Goal: Task Accomplishment & Management: Use online tool/utility

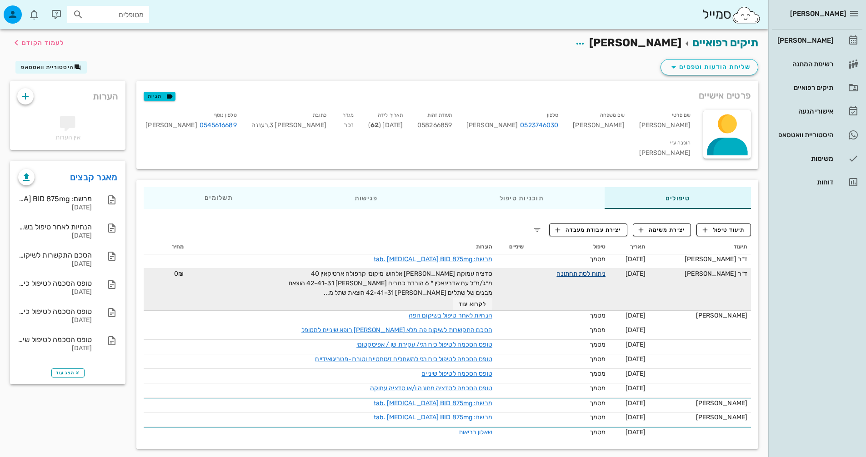
click at [569, 271] on link "ניתוח לסת תחתונה" at bounding box center [580, 274] width 49 height 8
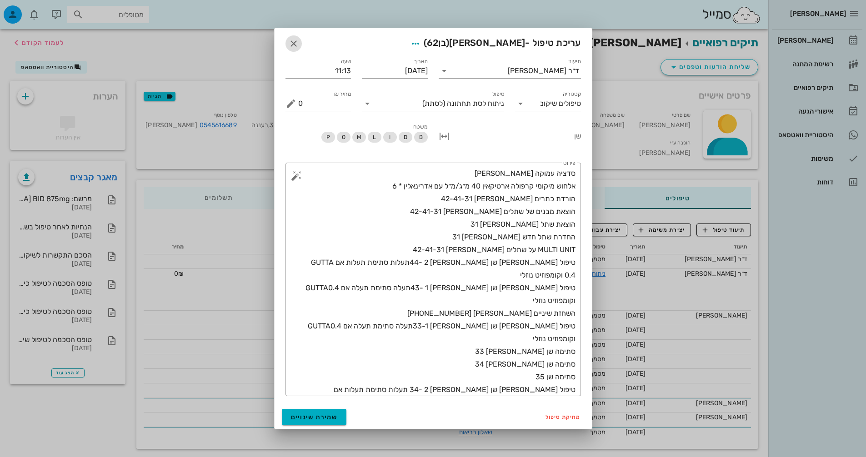
click at [297, 47] on icon "button" at bounding box center [293, 43] width 11 height 11
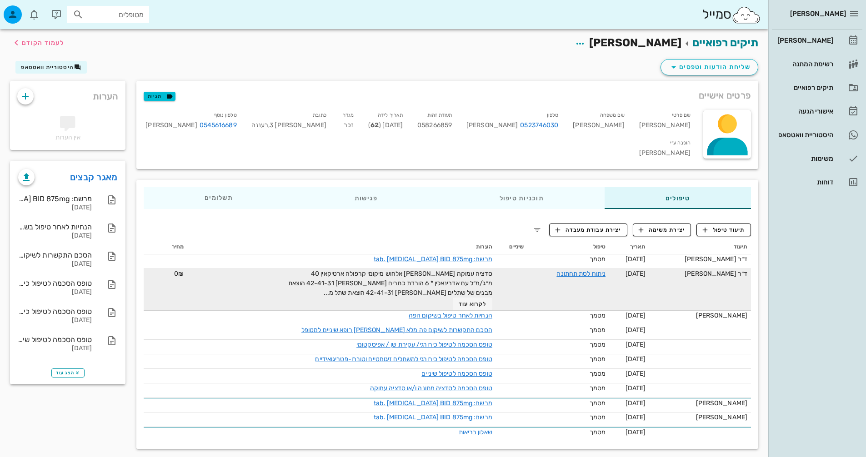
click at [573, 276] on td "ניתוח לסת תחתונה" at bounding box center [568, 290] width 82 height 42
click at [572, 271] on link "ניתוח לסת תחתונה" at bounding box center [580, 274] width 49 height 8
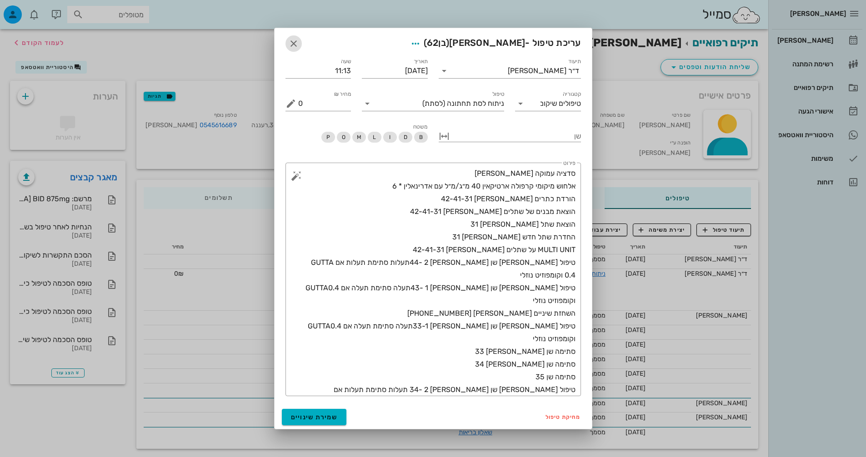
click at [298, 42] on icon "button" at bounding box center [293, 43] width 11 height 11
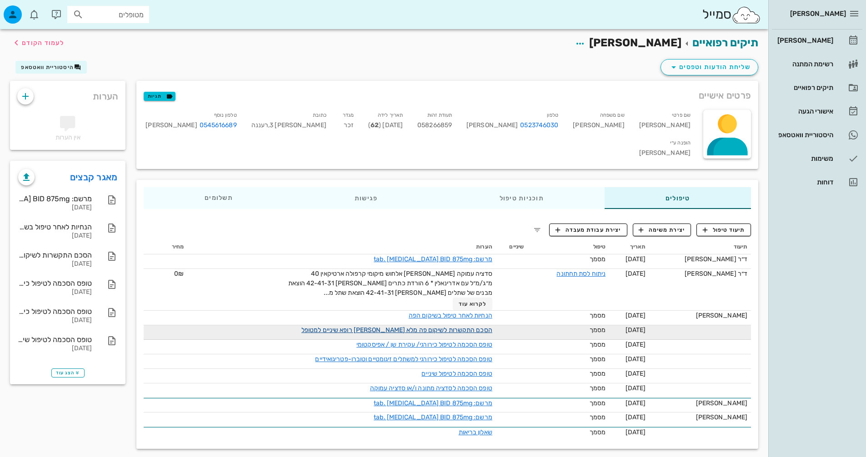
click at [459, 326] on link "הסכם התקשרות לשיקום פה מלא [PERSON_NAME] רופא שיניים למטופל" at bounding box center [396, 330] width 191 height 8
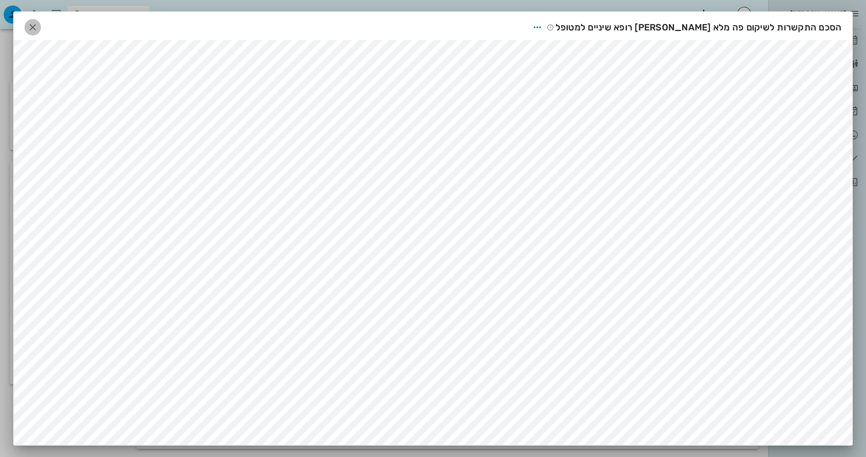
click at [38, 31] on icon "button" at bounding box center [32, 27] width 11 height 11
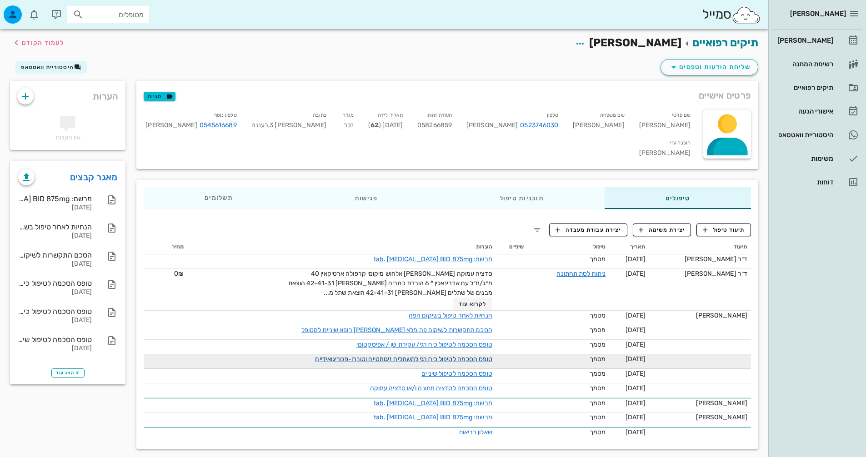
click at [445, 356] on link "טופס הסכמה לטיפול כירורגי למשתלים זיגומטיים וטוברו-פטריגואידיים" at bounding box center [403, 360] width 177 height 8
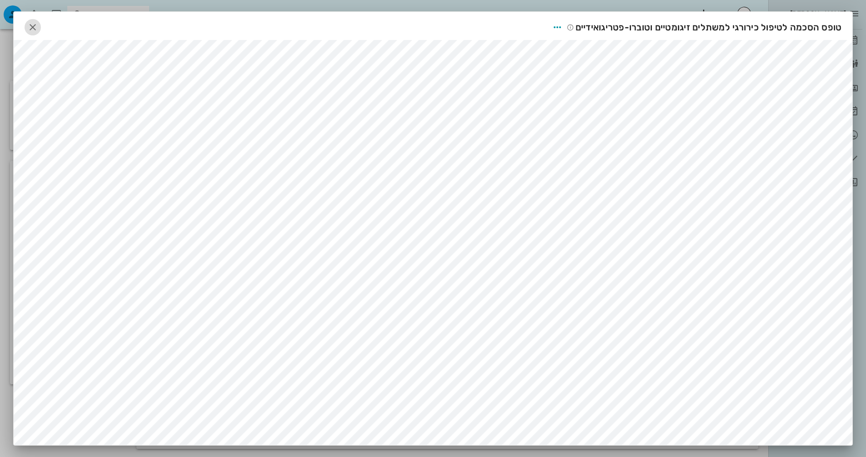
click at [38, 27] on icon "button" at bounding box center [32, 27] width 11 height 11
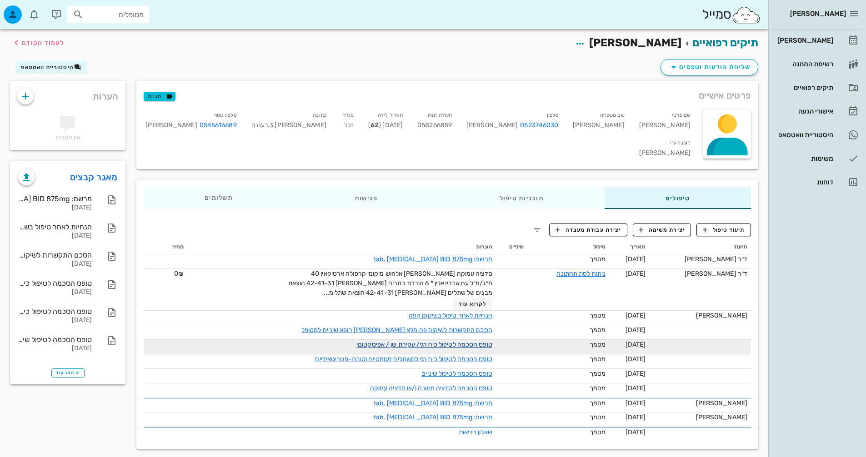
click at [464, 341] on link "טופס הסכמה לטיפול כירורגי/ עקירת שן / אפיסקטומי" at bounding box center [424, 345] width 136 height 8
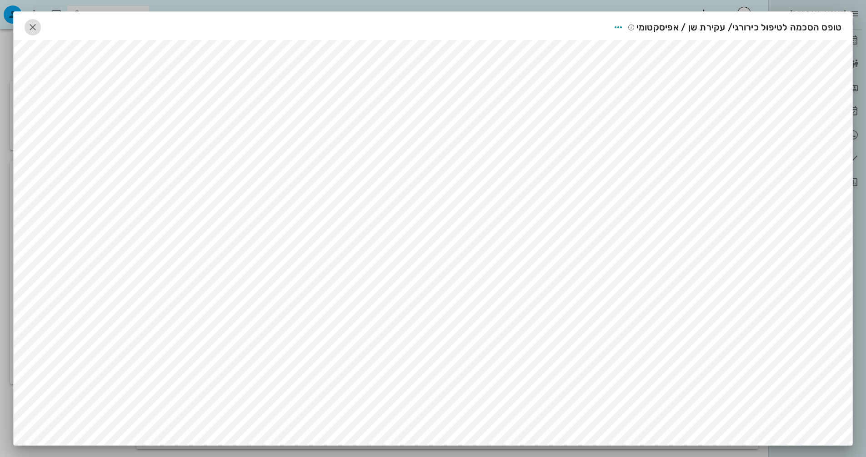
click at [37, 28] on icon "button" at bounding box center [32, 27] width 11 height 11
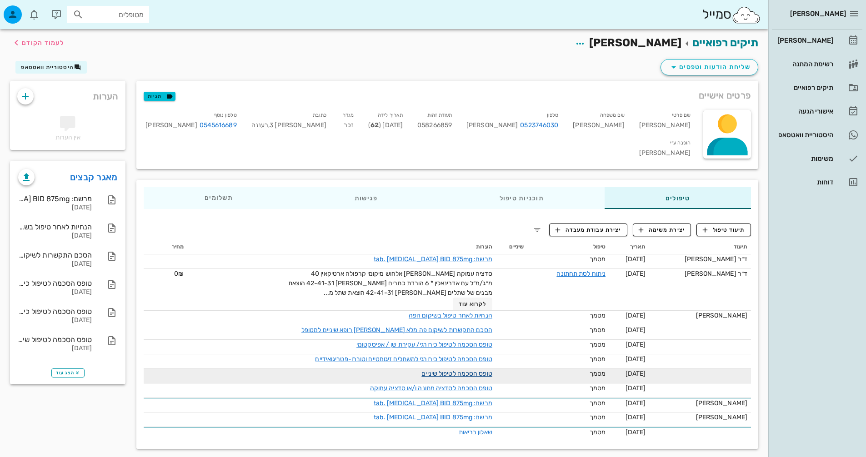
click at [465, 372] on link "טופס הסכמה לטיפול שיניים" at bounding box center [456, 374] width 70 height 8
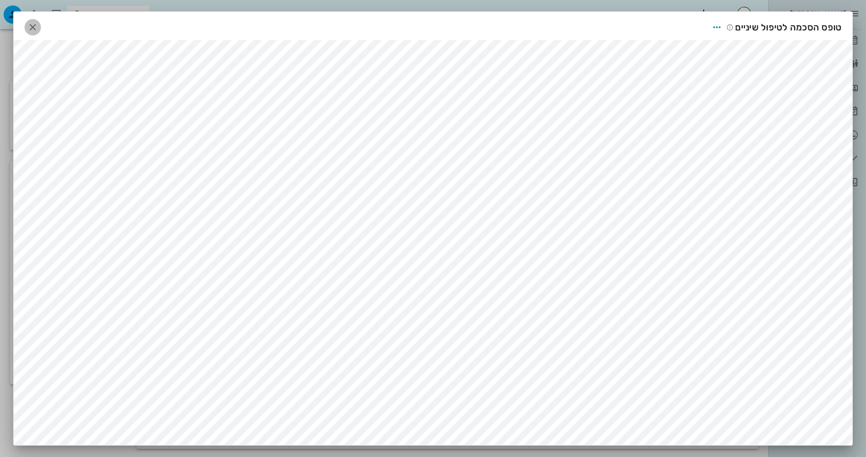
drag, startPoint x: 35, startPoint y: 28, endPoint x: 75, endPoint y: 38, distance: 41.2
click at [35, 28] on icon "button" at bounding box center [32, 27] width 11 height 11
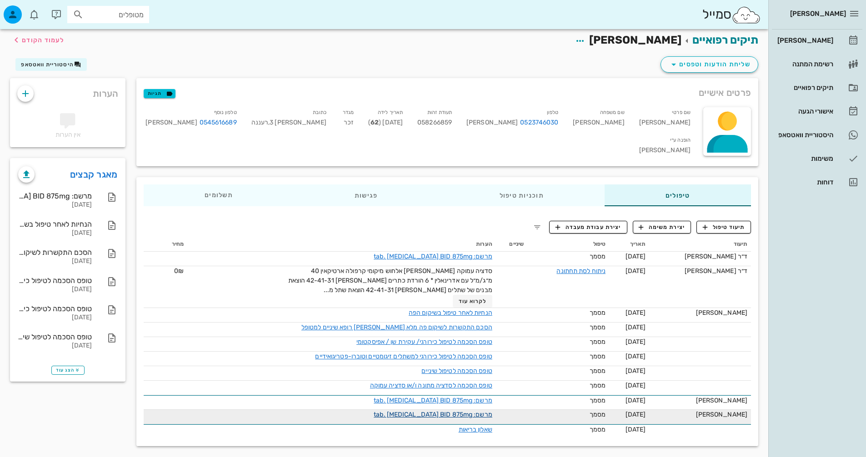
scroll to position [3, 0]
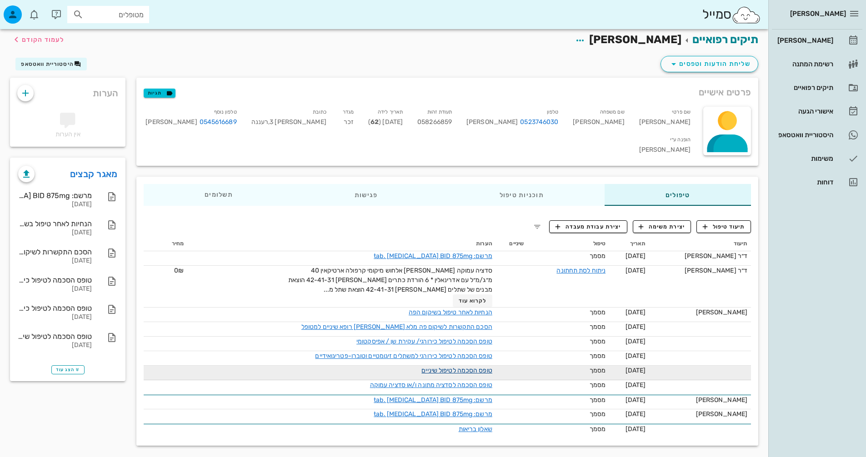
click at [480, 369] on link "טופס הסכמה לטיפול שיניים" at bounding box center [456, 371] width 70 height 8
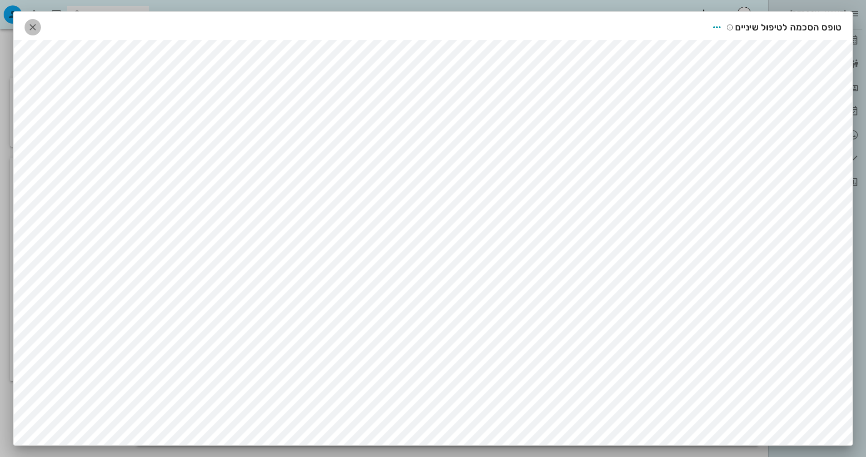
click at [37, 30] on icon "button" at bounding box center [32, 27] width 11 height 11
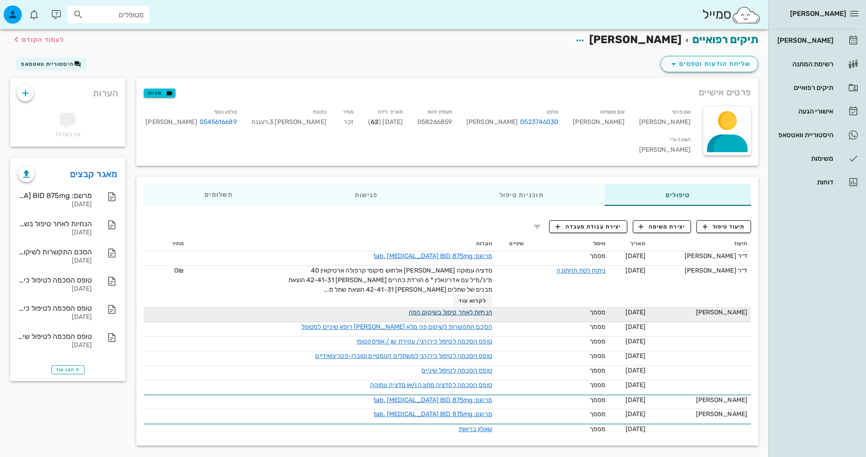
click at [468, 310] on link "הנחיות לאחר טיפול בשיקום הפה" at bounding box center [451, 313] width 84 height 8
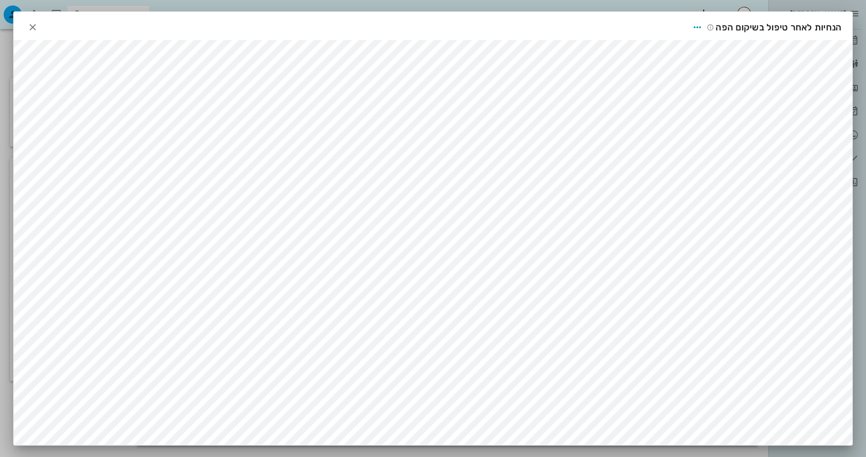
click at [47, 26] on div "הנחיות לאחר טיפול בשיקום הפה" at bounding box center [433, 26] width 839 height 28
click at [41, 26] on span "button" at bounding box center [33, 27] width 16 height 11
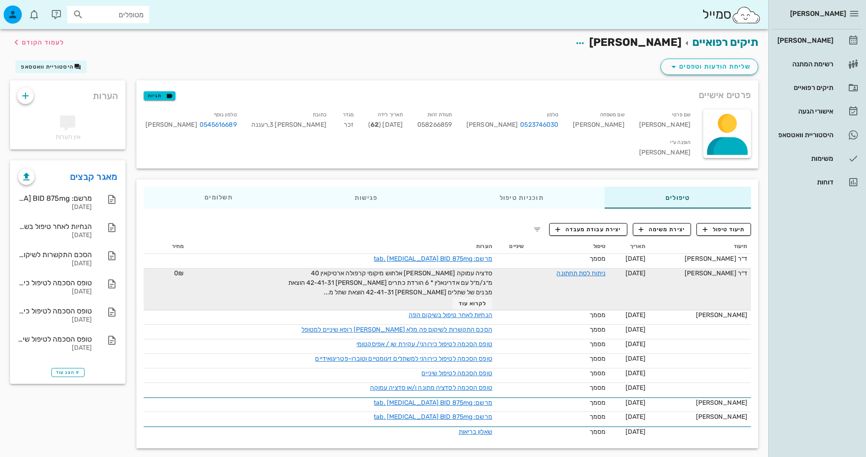
scroll to position [0, 0]
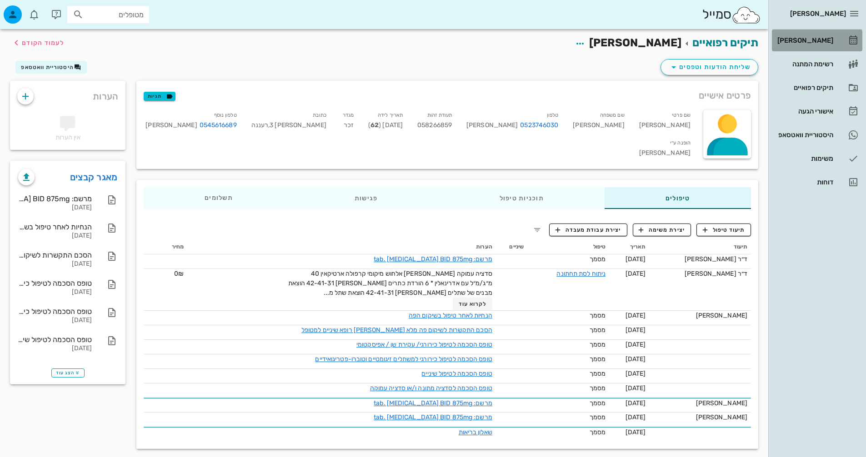
click at [813, 43] on div "[PERSON_NAME]" at bounding box center [805, 40] width 58 height 7
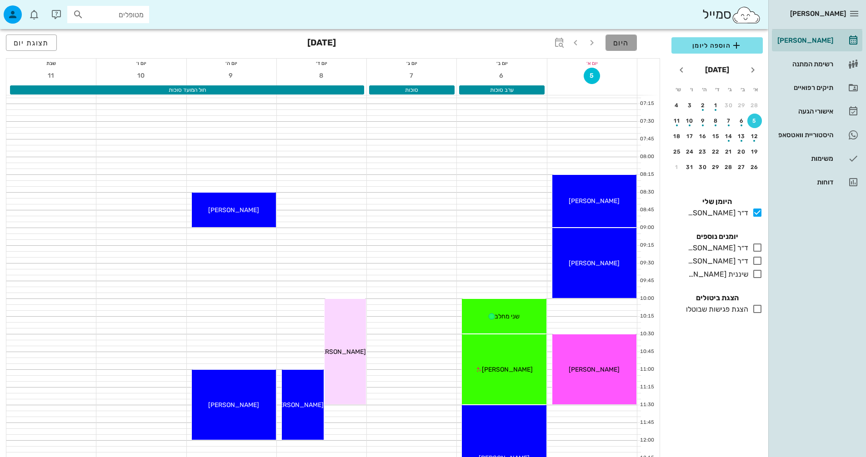
click at [616, 39] on span "היום" at bounding box center [621, 43] width 16 height 9
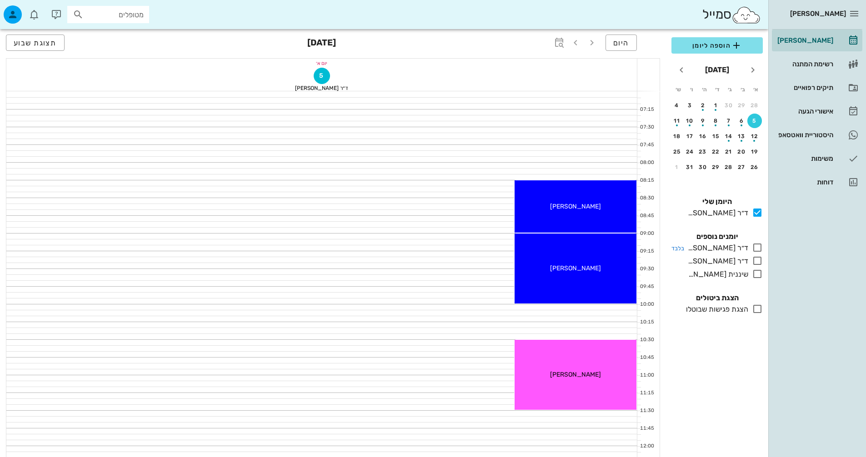
click at [760, 250] on icon at bounding box center [757, 247] width 11 height 11
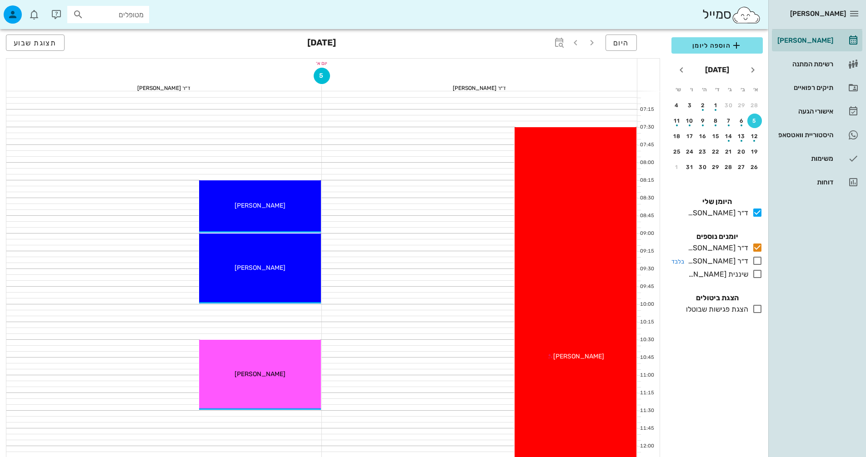
click at [759, 260] on icon at bounding box center [757, 261] width 11 height 11
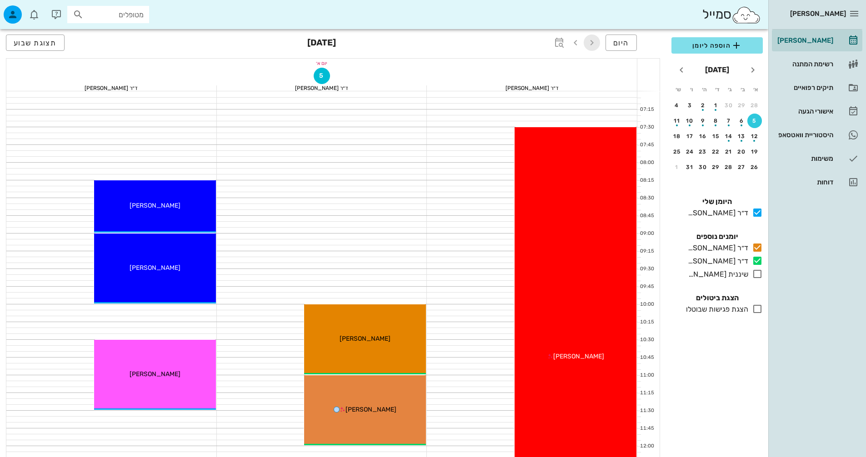
click at [594, 43] on icon "button" at bounding box center [591, 42] width 11 height 11
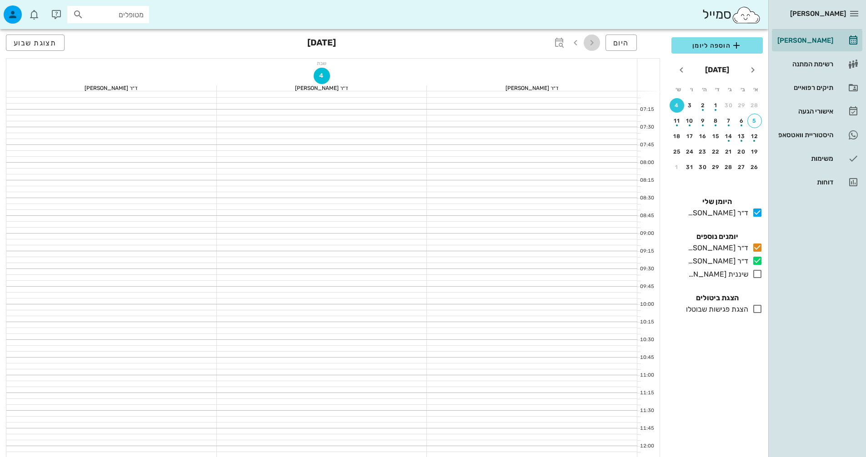
click at [592, 45] on icon "button" at bounding box center [591, 42] width 11 height 11
click at [635, 38] on button "היום" at bounding box center [621, 43] width 31 height 16
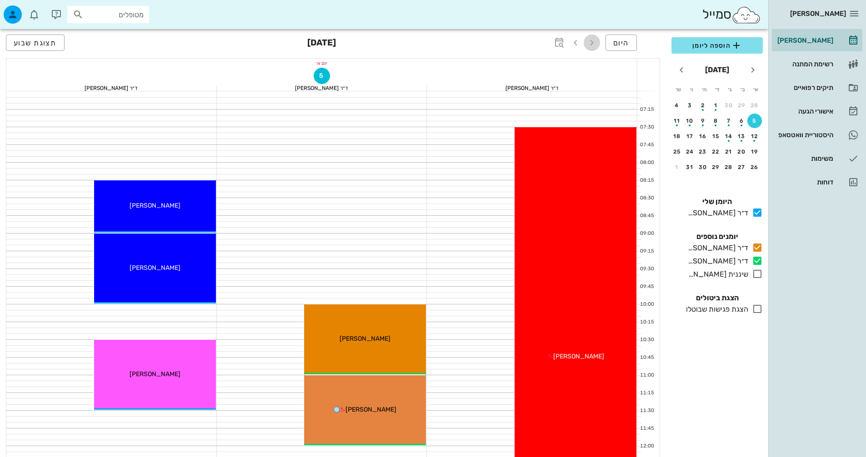
click at [590, 39] on icon "button" at bounding box center [591, 42] width 11 height 11
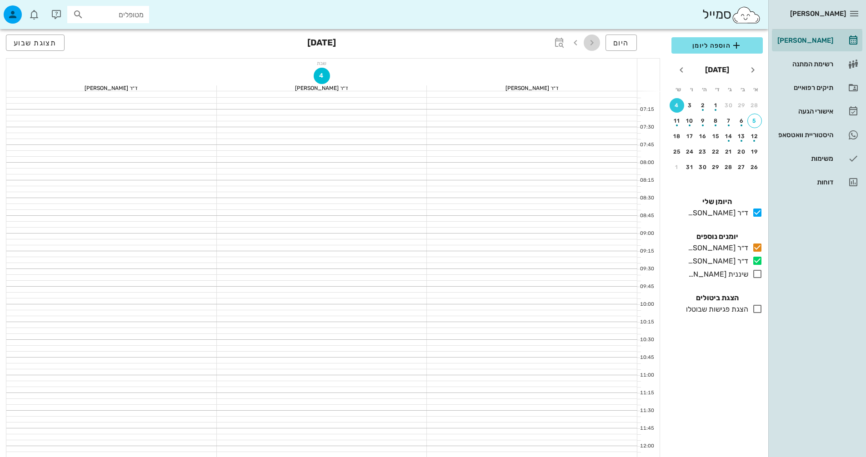
click at [590, 39] on icon "button" at bounding box center [591, 42] width 11 height 11
click at [597, 44] on icon "button" at bounding box center [591, 42] width 11 height 11
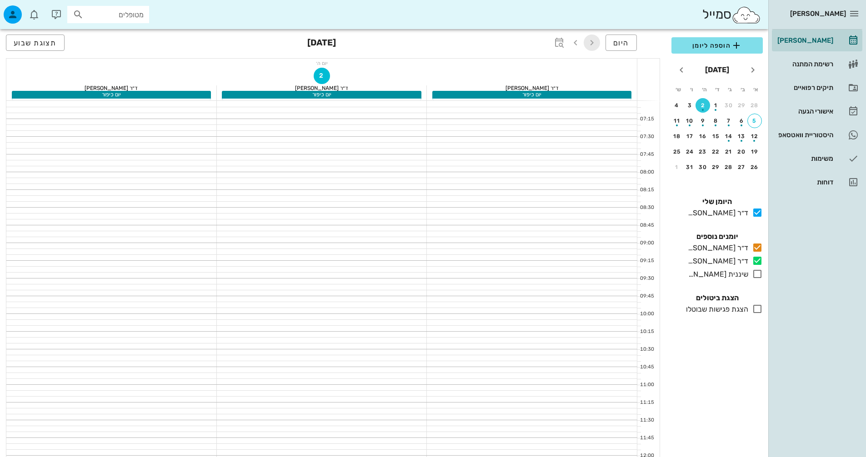
click at [597, 44] on icon "button" at bounding box center [591, 42] width 11 height 11
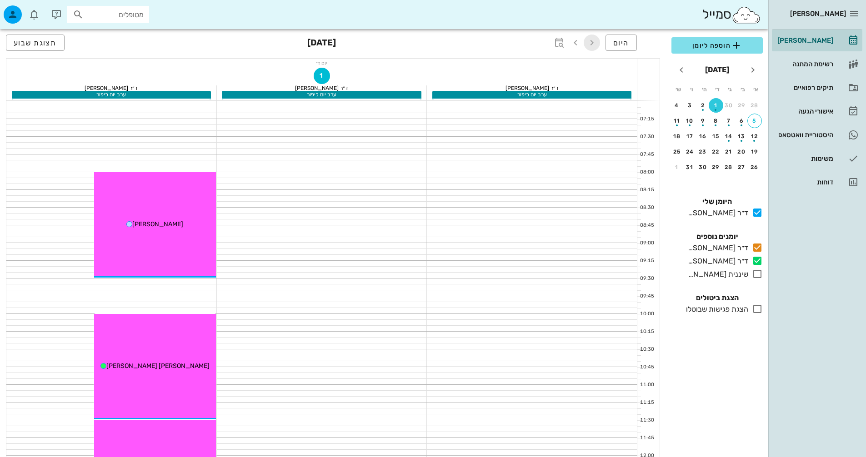
click at [597, 44] on icon "button" at bounding box center [591, 42] width 11 height 11
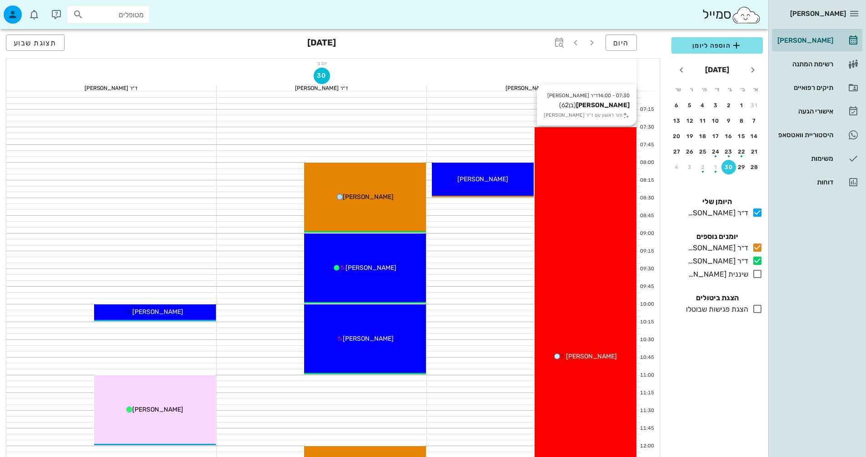
click at [573, 341] on div "07:30 - 14:00 ד״ר ג׳[PERSON_NAME] [PERSON_NAME] (בן 62 ) תור ראשון עם ד״ר ג׳[PE…" at bounding box center [586, 357] width 102 height 460
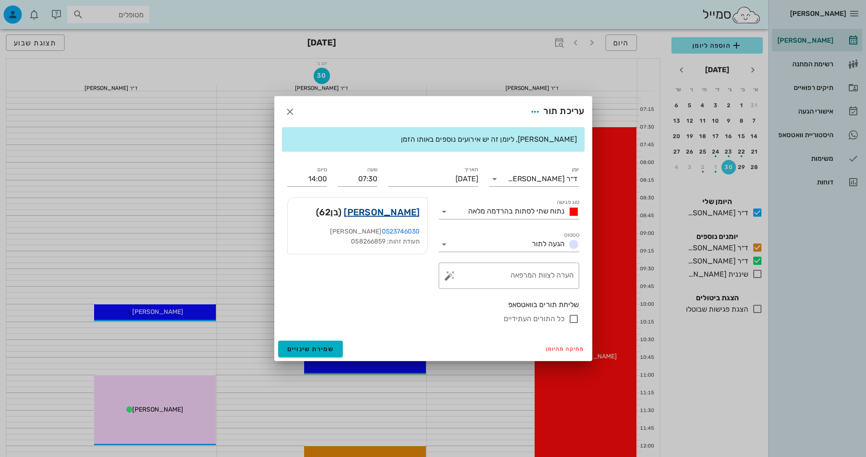
click at [399, 210] on link "[PERSON_NAME]" at bounding box center [382, 212] width 76 height 15
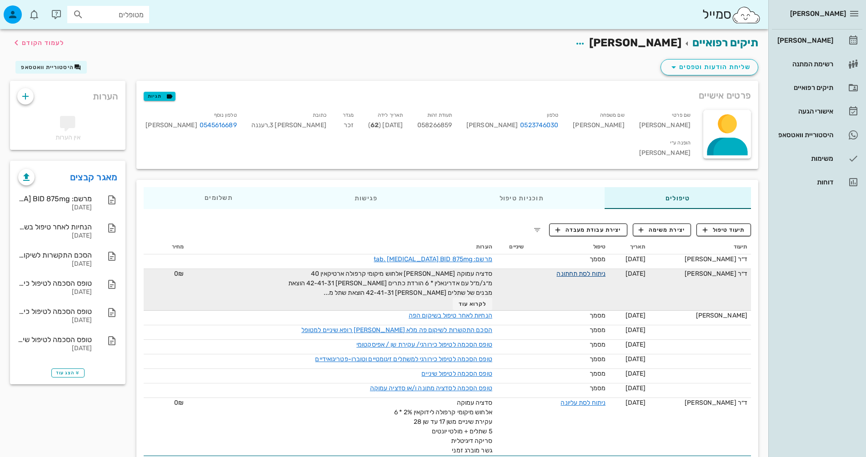
click at [583, 270] on link "ניתוח לסת תחתונה" at bounding box center [580, 274] width 49 height 8
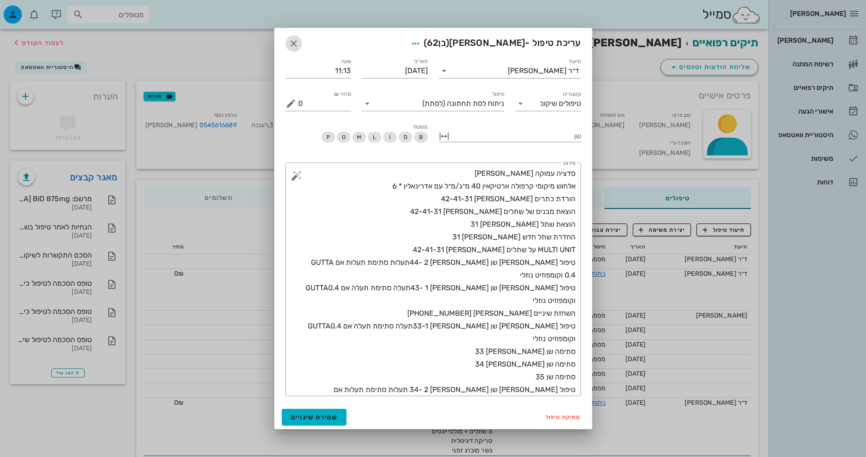
click at [289, 42] on icon "button" at bounding box center [293, 43] width 11 height 11
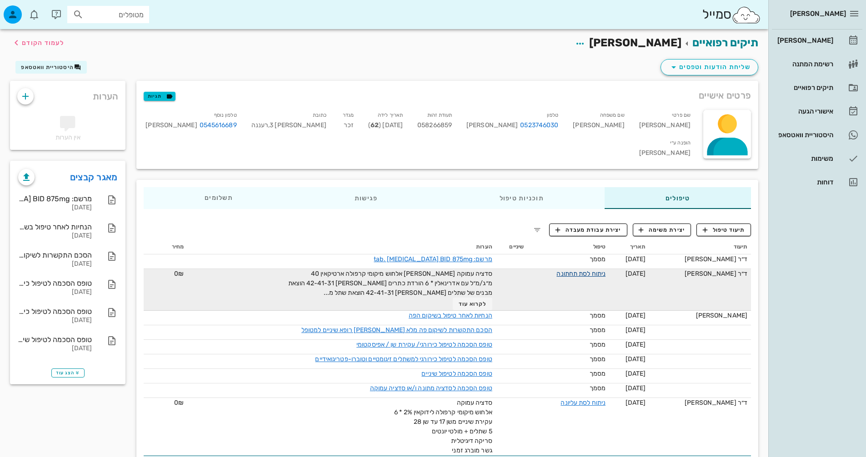
click at [585, 270] on link "ניתוח לסת תחתונה" at bounding box center [580, 274] width 49 height 8
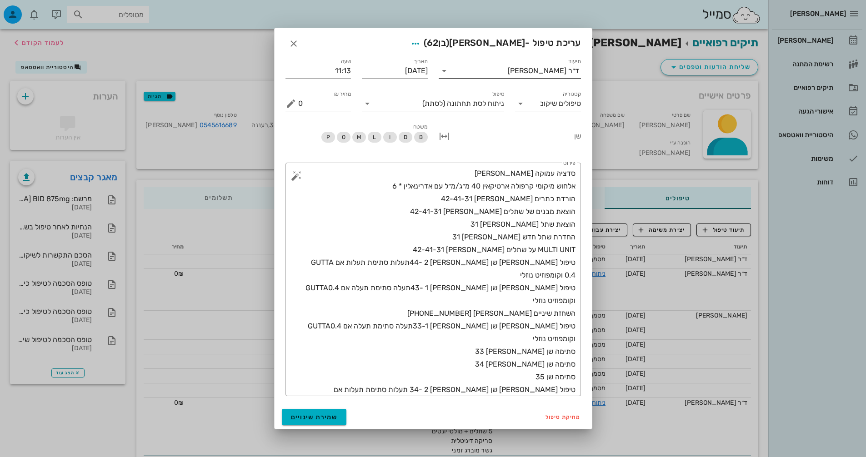
click at [533, 71] on div "ד״ר [PERSON_NAME]" at bounding box center [543, 71] width 71 height 8
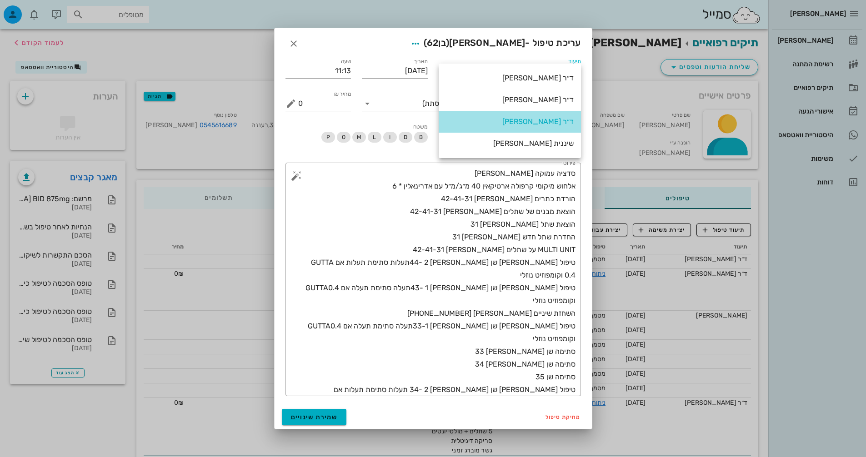
click at [548, 120] on div "ד״ר [PERSON_NAME]" at bounding box center [510, 121] width 128 height 9
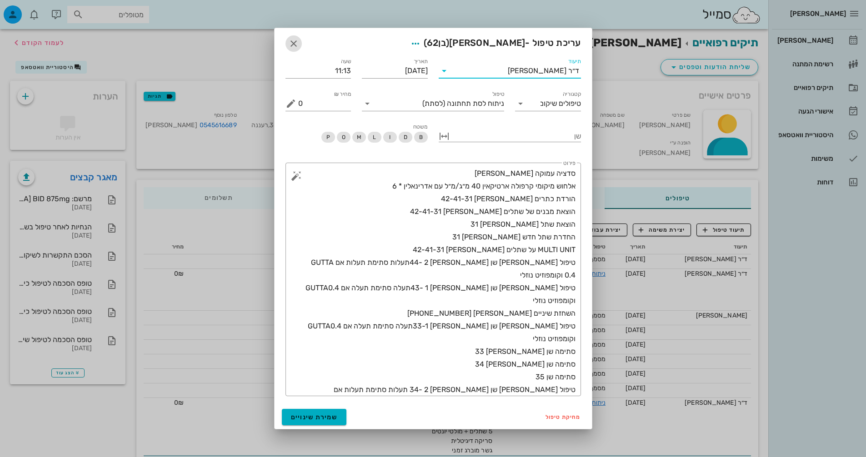
click at [300, 45] on span "button" at bounding box center [294, 43] width 16 height 11
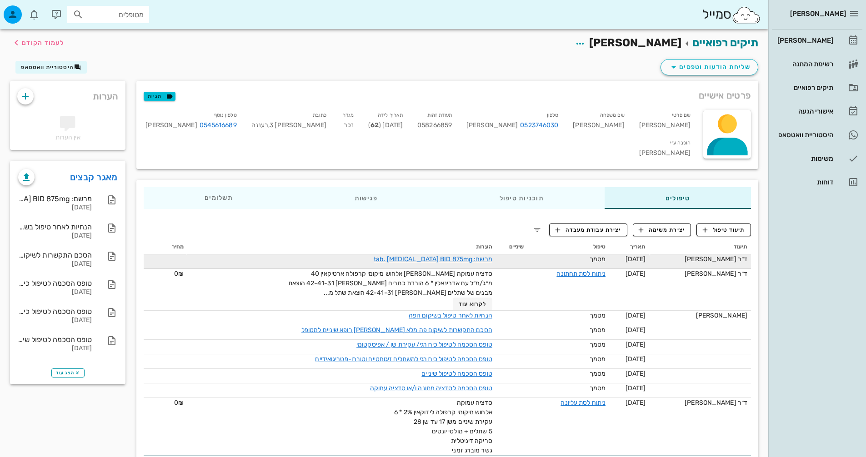
click at [595, 265] on td "מסמך" at bounding box center [568, 262] width 82 height 15
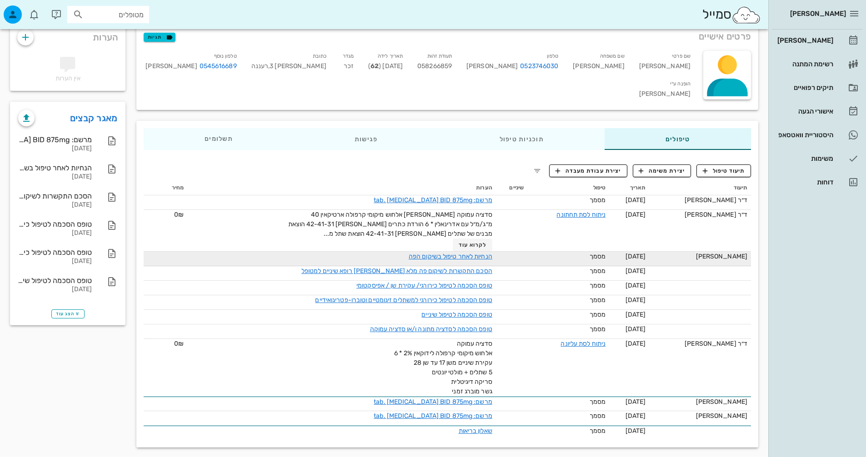
scroll to position [61, 0]
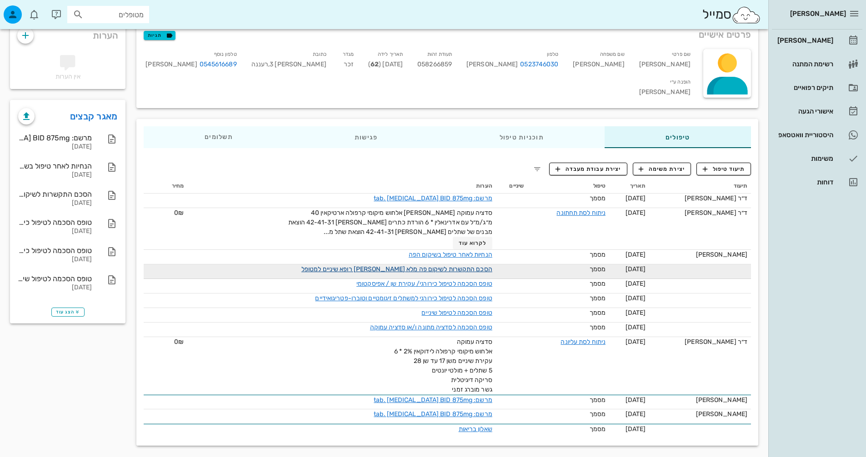
click at [480, 266] on link "הסכם התקשרות לשיקום פה מלא [PERSON_NAME] רופא שיניים למטופל" at bounding box center [396, 270] width 191 height 8
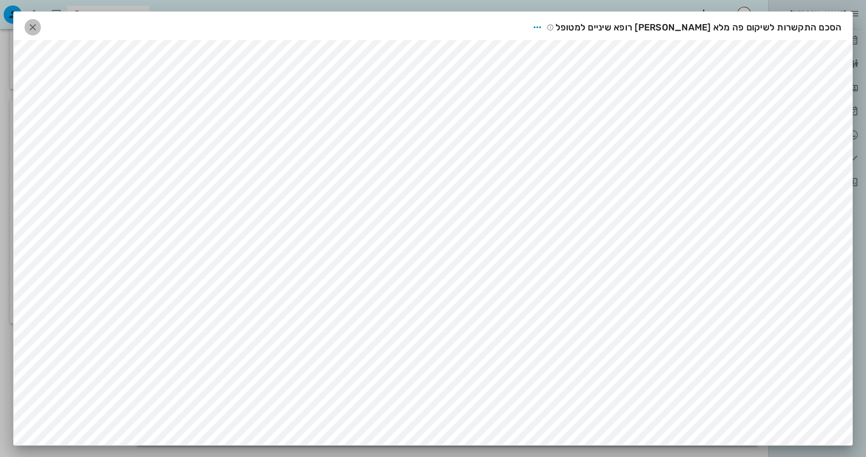
click at [35, 28] on icon "button" at bounding box center [32, 27] width 11 height 11
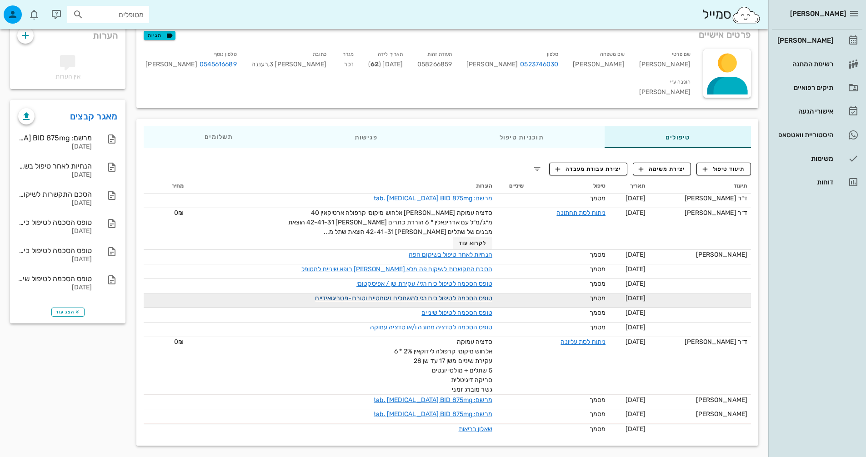
click at [457, 296] on link "טופס הסכמה לטיפול כירורגי למשתלים זיגומטיים וטוברו-פטריגואידיים" at bounding box center [403, 299] width 177 height 8
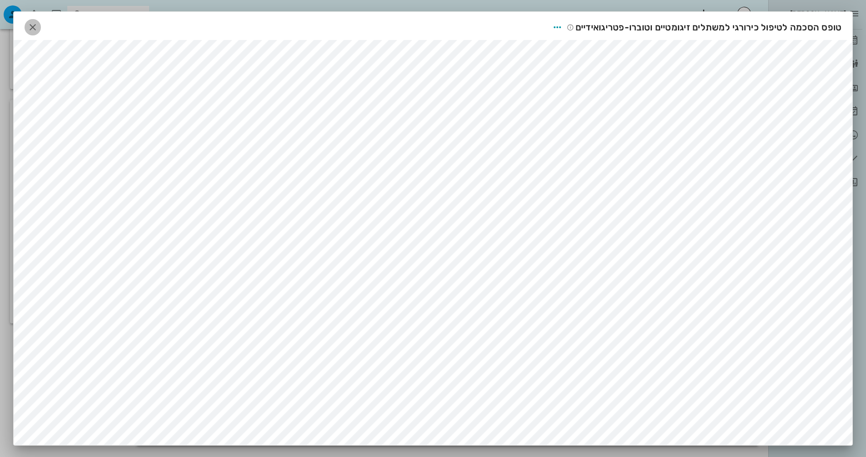
click at [32, 33] on icon "button" at bounding box center [32, 27] width 11 height 11
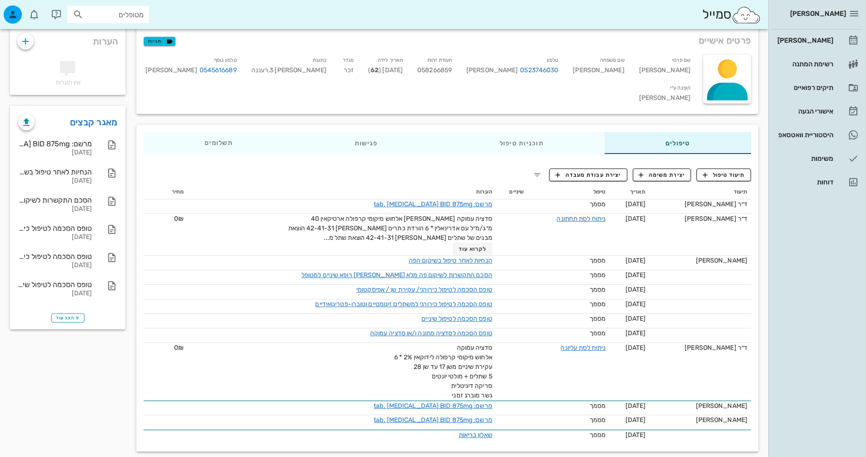
scroll to position [0, 0]
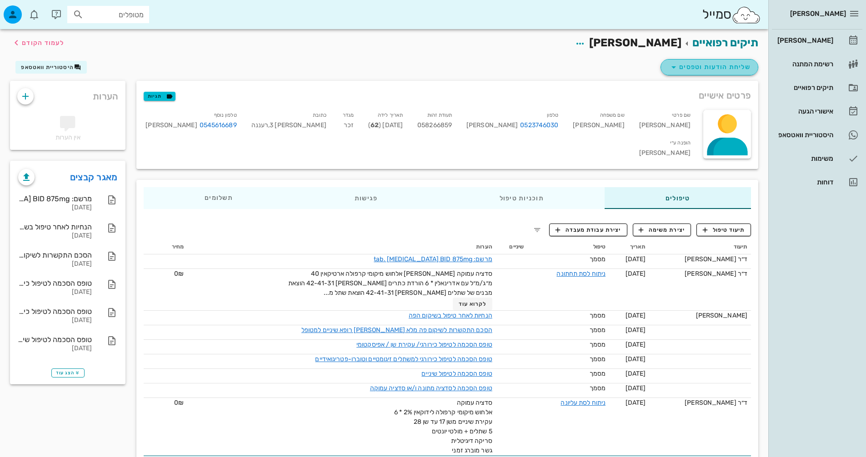
click at [696, 60] on button "שליחת הודעות וטפסים" at bounding box center [710, 67] width 98 height 16
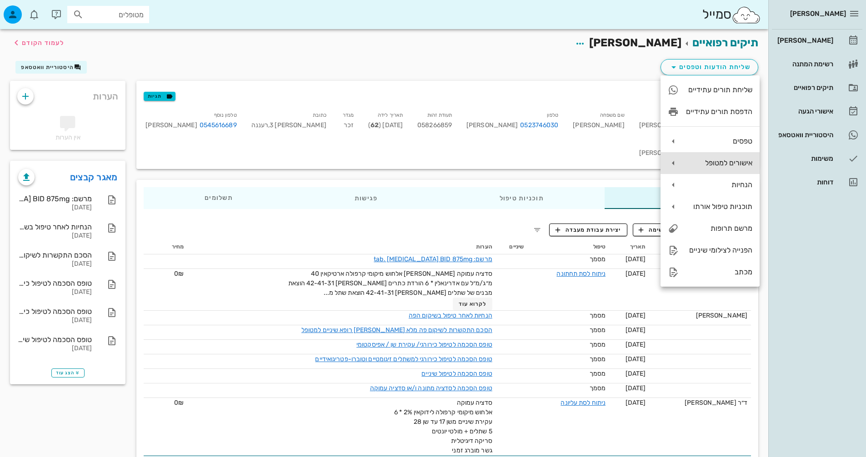
click at [737, 156] on div "אישורים למטופל" at bounding box center [710, 163] width 99 height 22
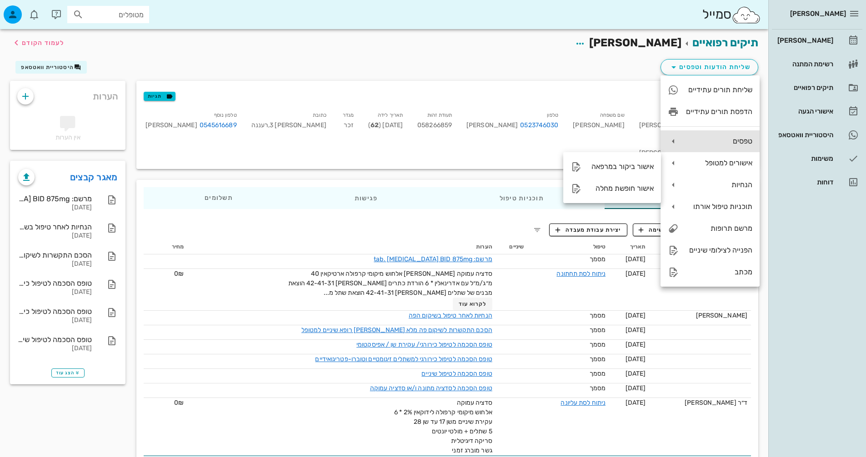
click at [718, 142] on div "טפסים" at bounding box center [719, 141] width 66 height 9
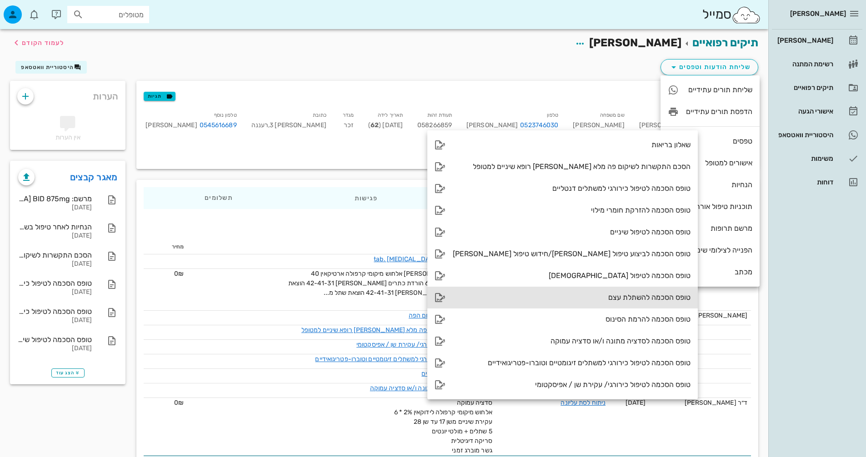
click at [636, 296] on div "טופס הסכמה להשתלת עצם" at bounding box center [572, 297] width 238 height 9
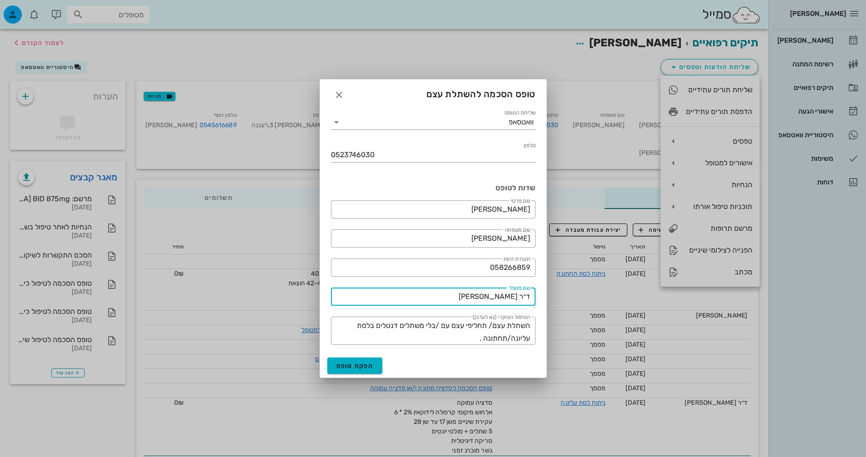
click at [466, 298] on input "ד״ר [PERSON_NAME]" at bounding box center [433, 297] width 194 height 15
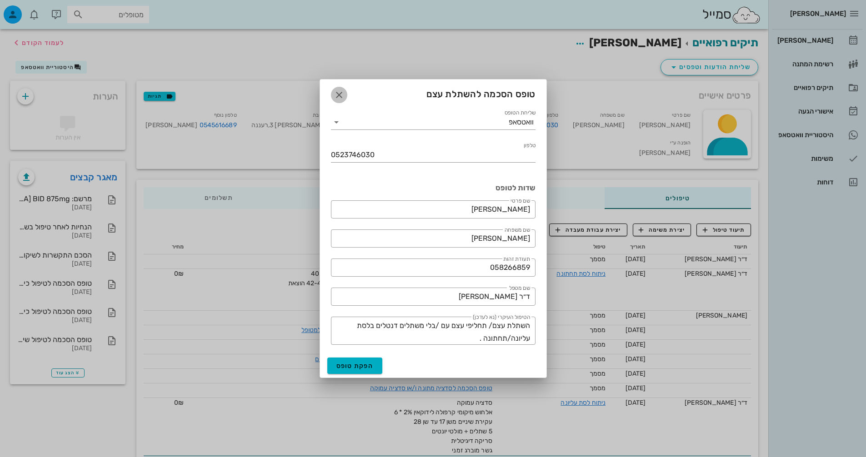
click at [335, 97] on icon "button" at bounding box center [339, 95] width 11 height 11
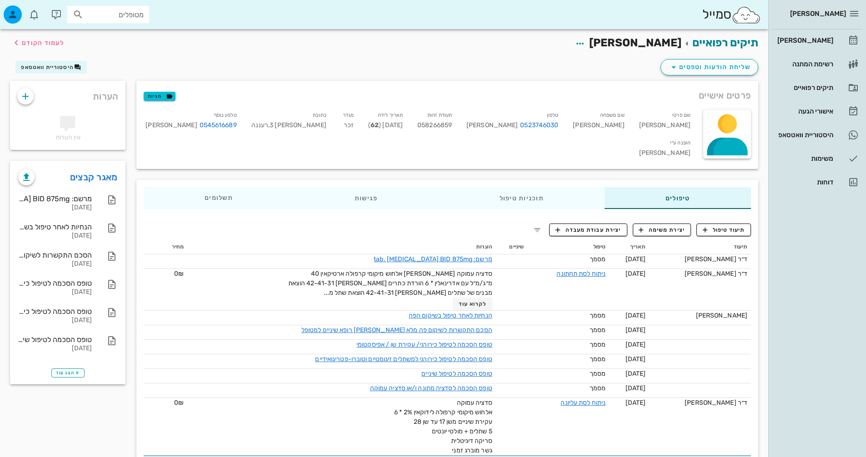
drag, startPoint x: 302, startPoint y: 408, endPoint x: 387, endPoint y: 479, distance: 110.1
